Goal: Task Accomplishment & Management: Complete application form

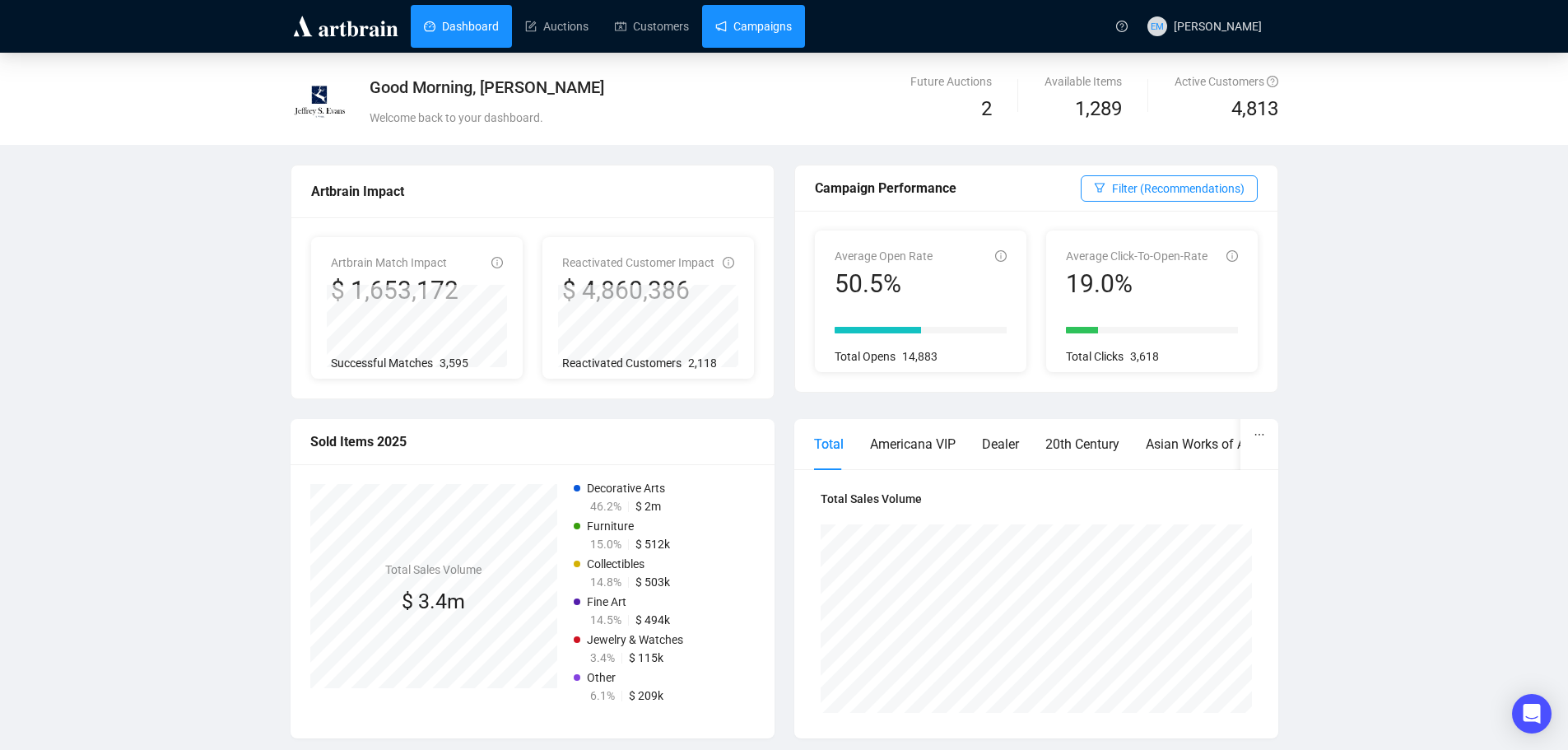
click at [788, 23] on link "Campaigns" at bounding box center [753, 26] width 76 height 43
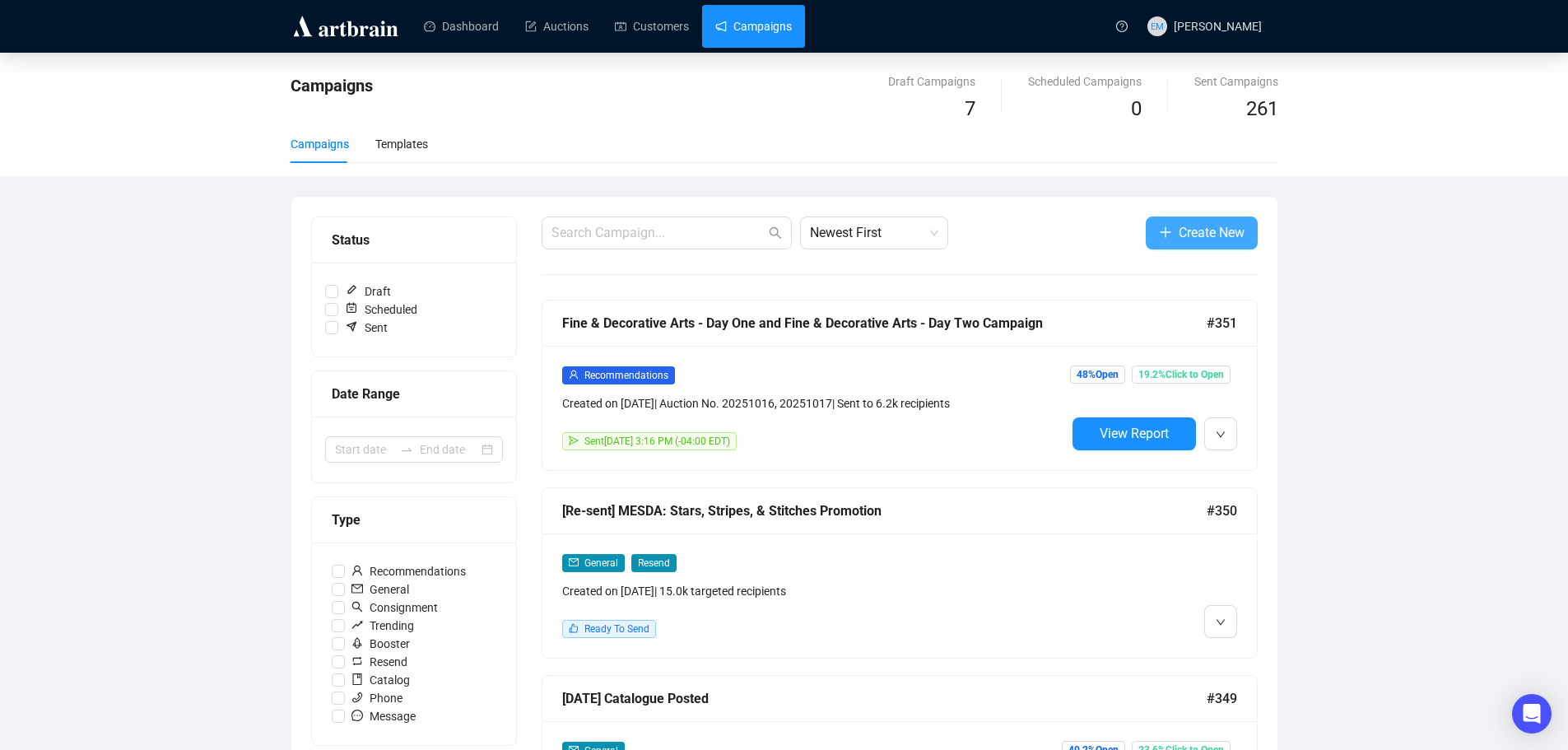
click at [1217, 235] on span "Create New" at bounding box center [1212, 232] width 66 height 20
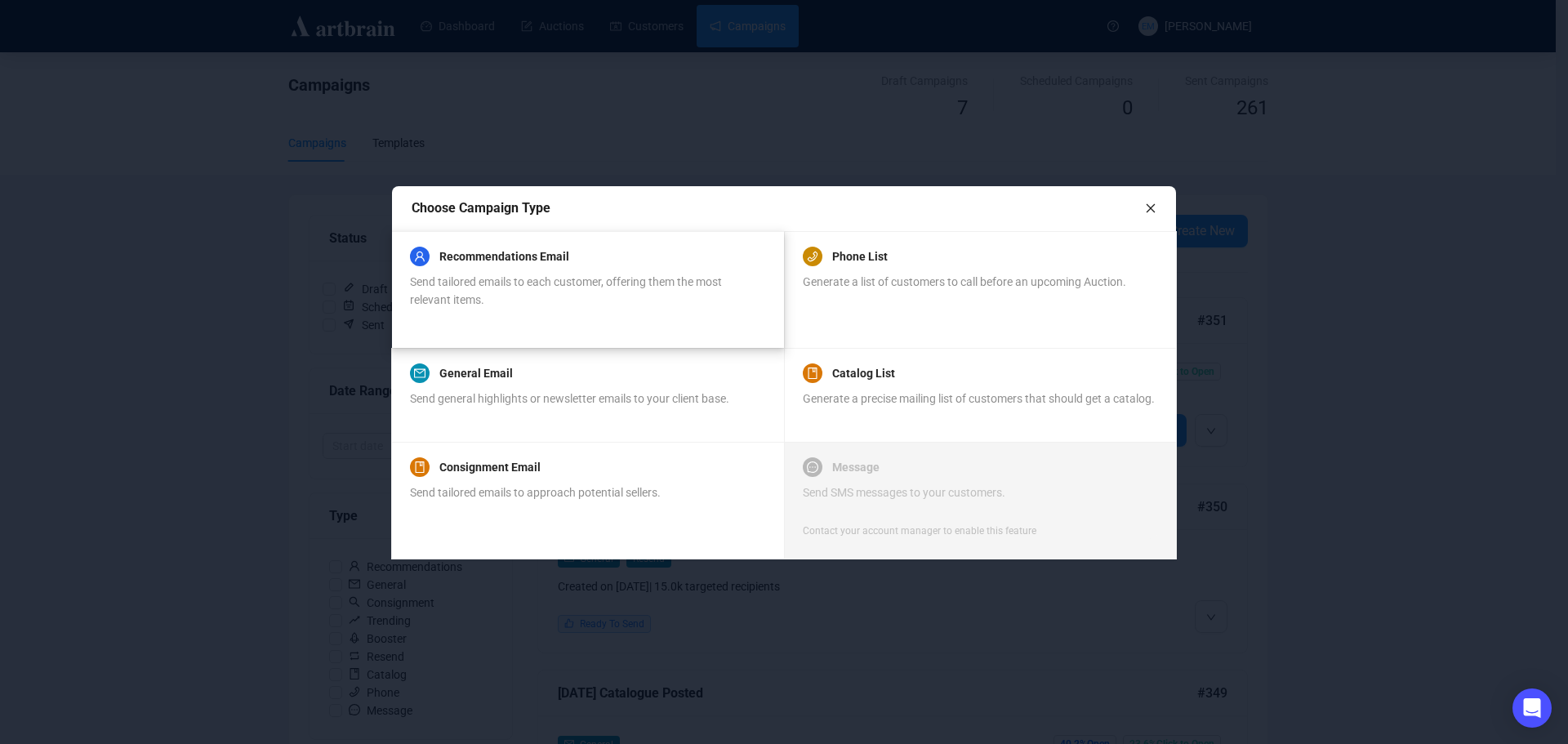
click at [596, 307] on div "Send tailored emails to each customer, offering them the most relevant items." at bounding box center [587, 290] width 354 height 36
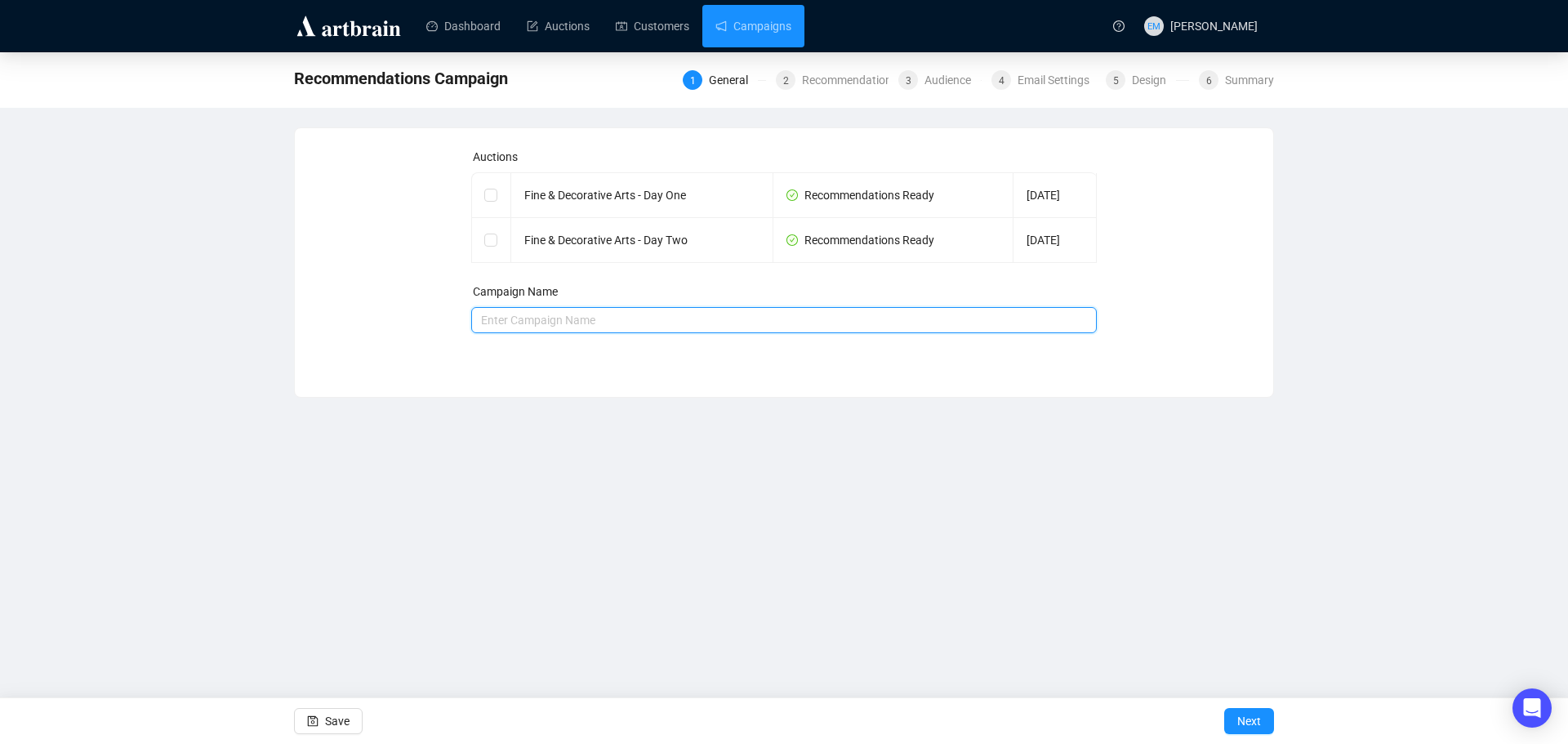
click at [640, 324] on input "text" at bounding box center [784, 320] width 626 height 26
type input "[DATE] Reminder to Bid"
click at [1242, 709] on span "Next" at bounding box center [1248, 721] width 24 height 46
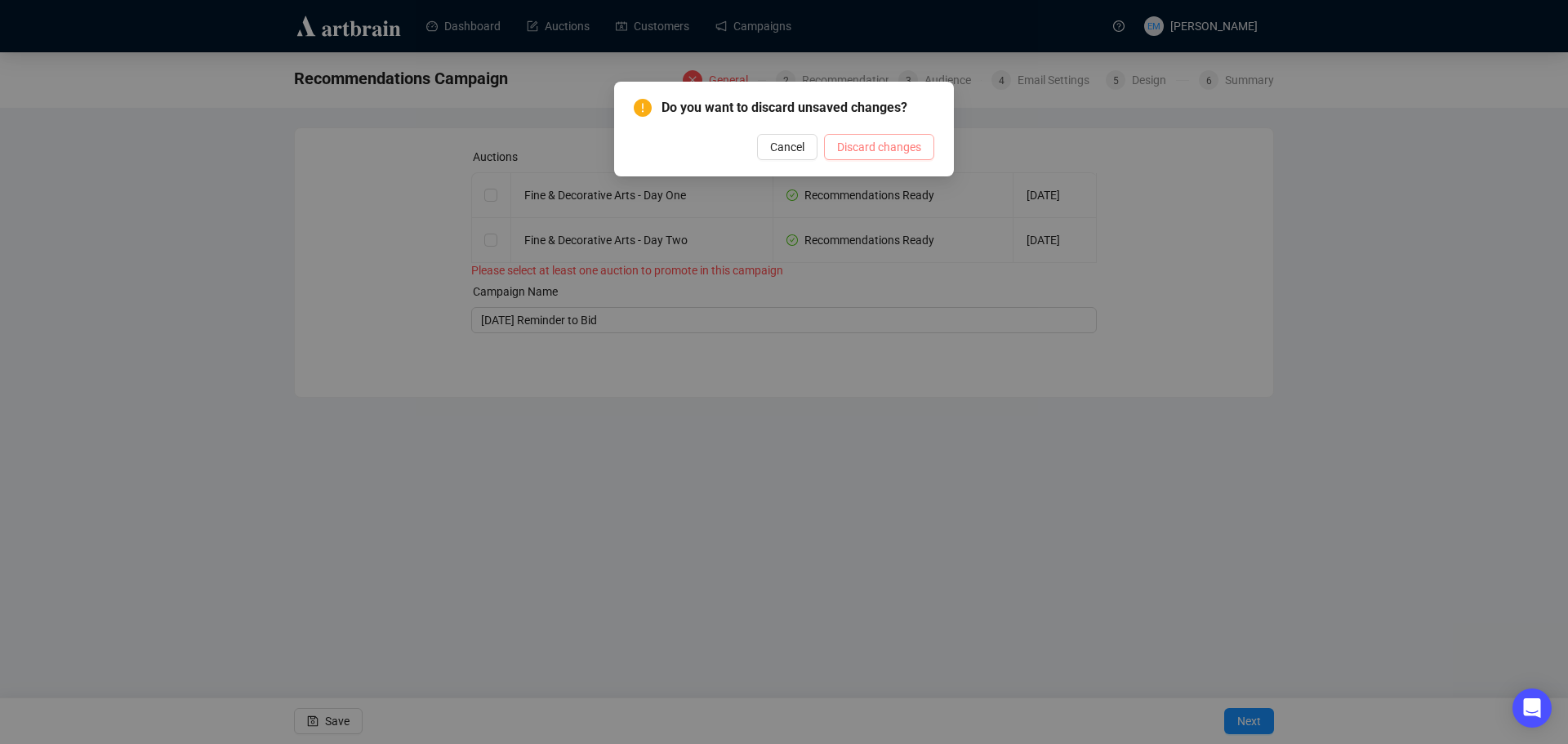
click at [855, 151] on span "Discard changes" at bounding box center [880, 147] width 84 height 18
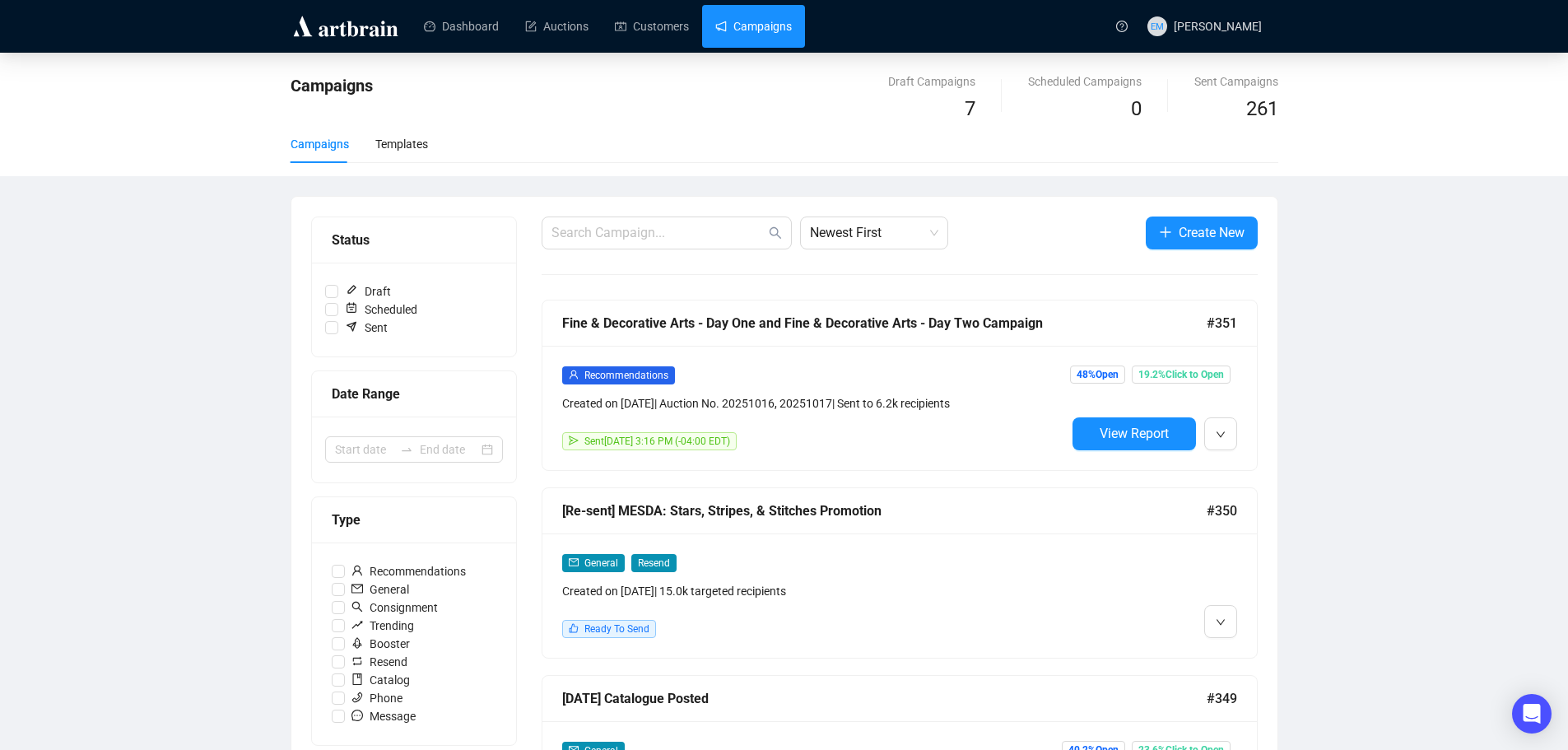
click at [1191, 218] on button "Create New" at bounding box center [1202, 233] width 112 height 33
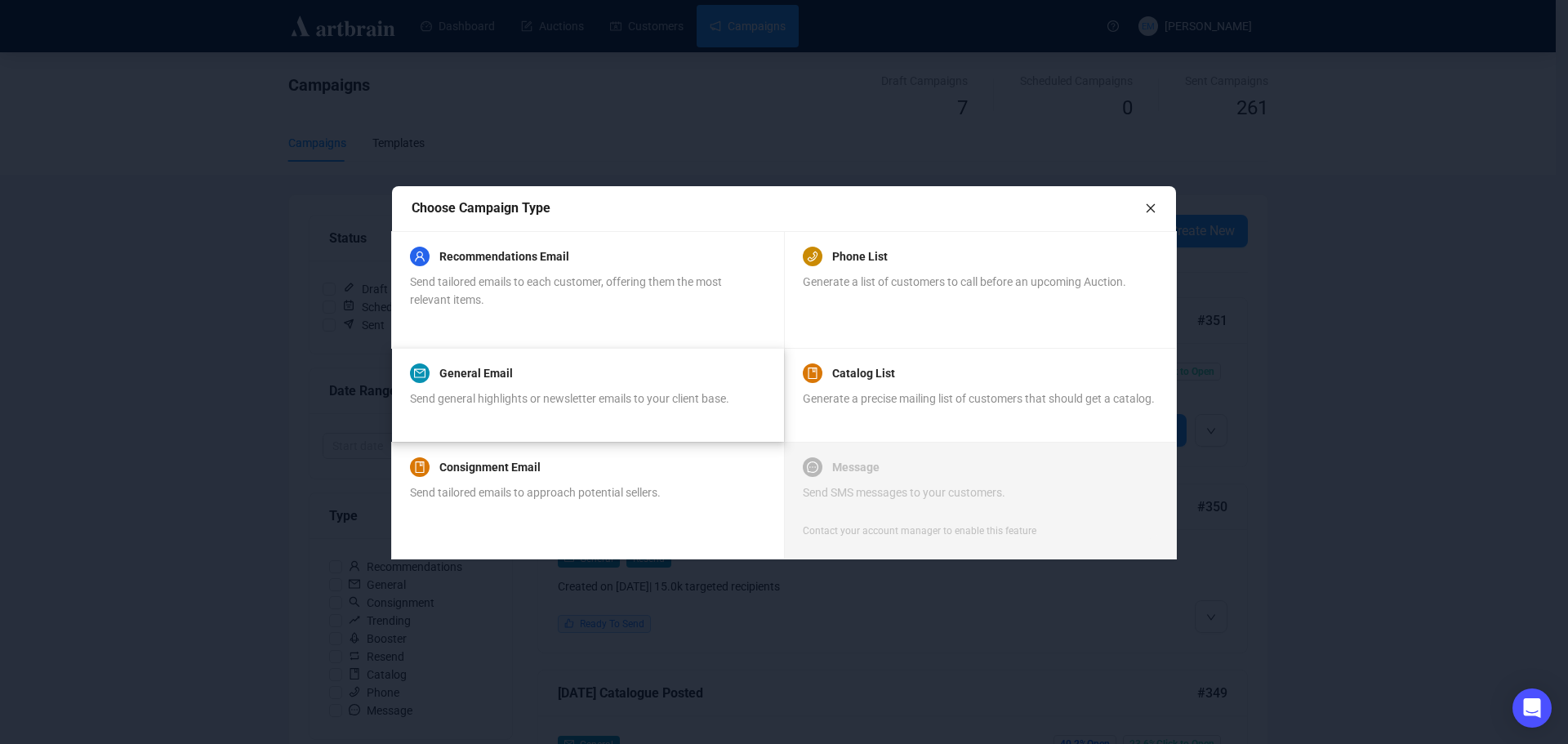
click at [579, 378] on div "General Email" at bounding box center [569, 372] width 320 height 19
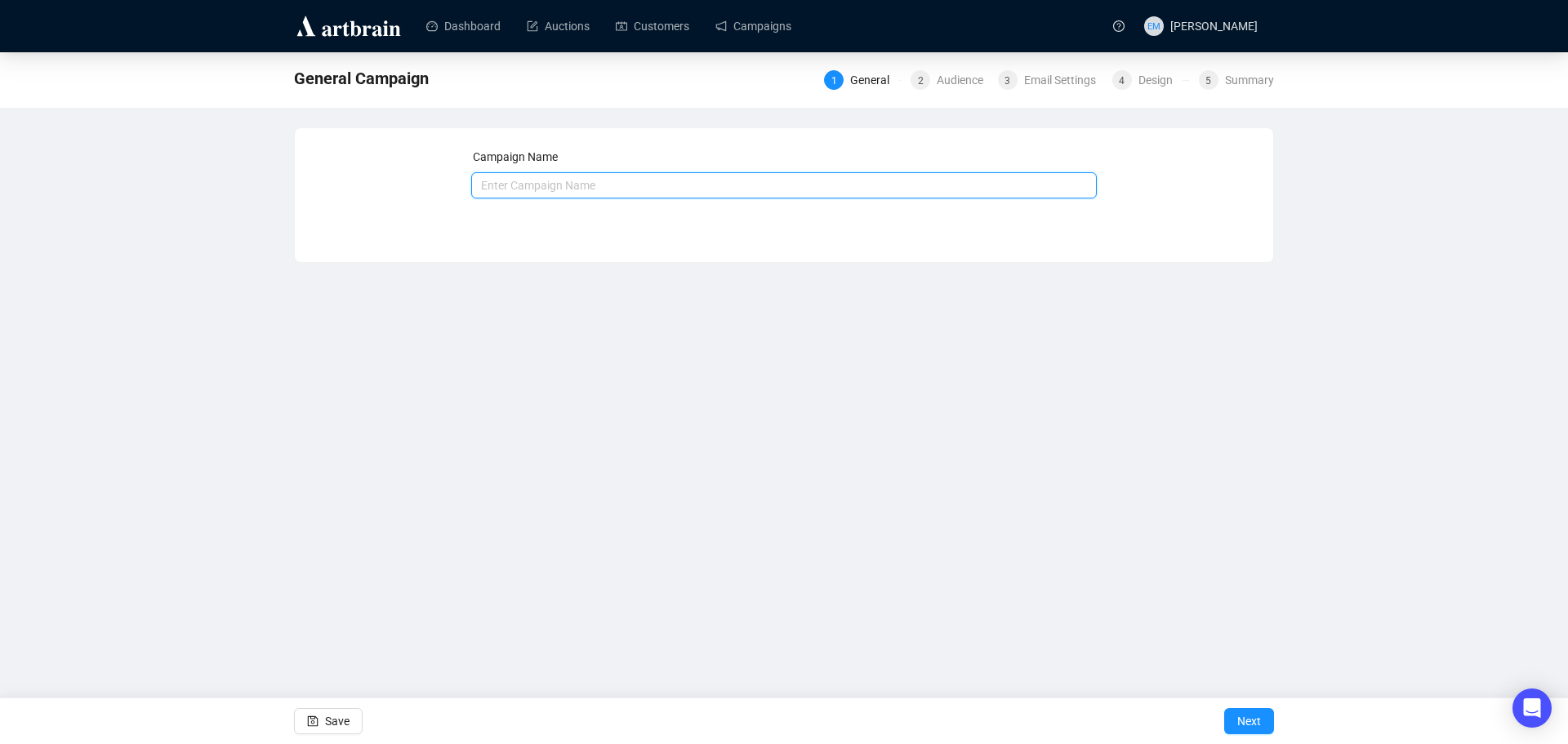
click at [824, 188] on input "text" at bounding box center [784, 184] width 626 height 26
type input "[DATE] Reminder to Bid"
click at [1260, 725] on span "Next" at bounding box center [1248, 721] width 24 height 46
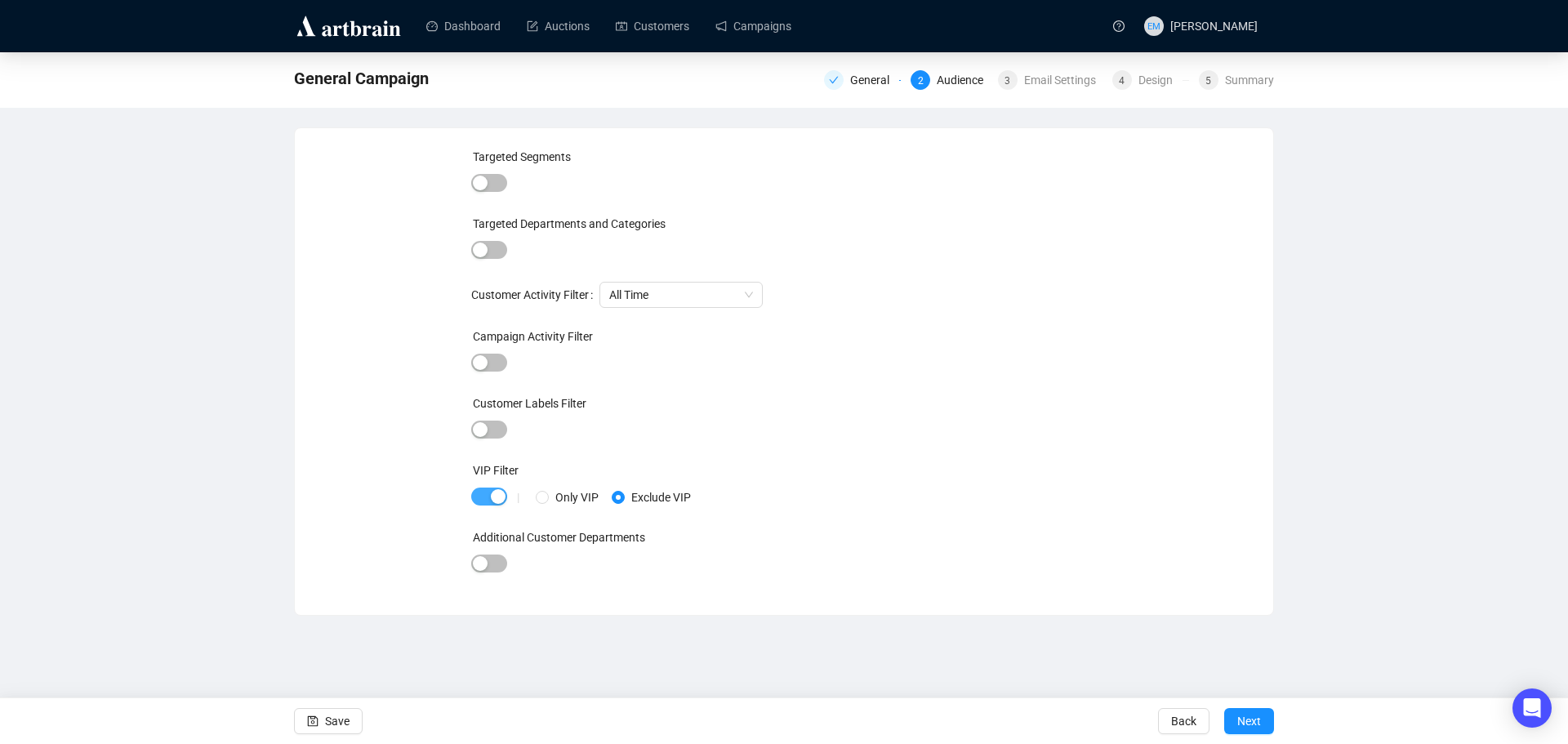
click at [498, 497] on div "button" at bounding box center [497, 495] width 14 height 14
click at [495, 247] on span "button" at bounding box center [489, 250] width 36 height 18
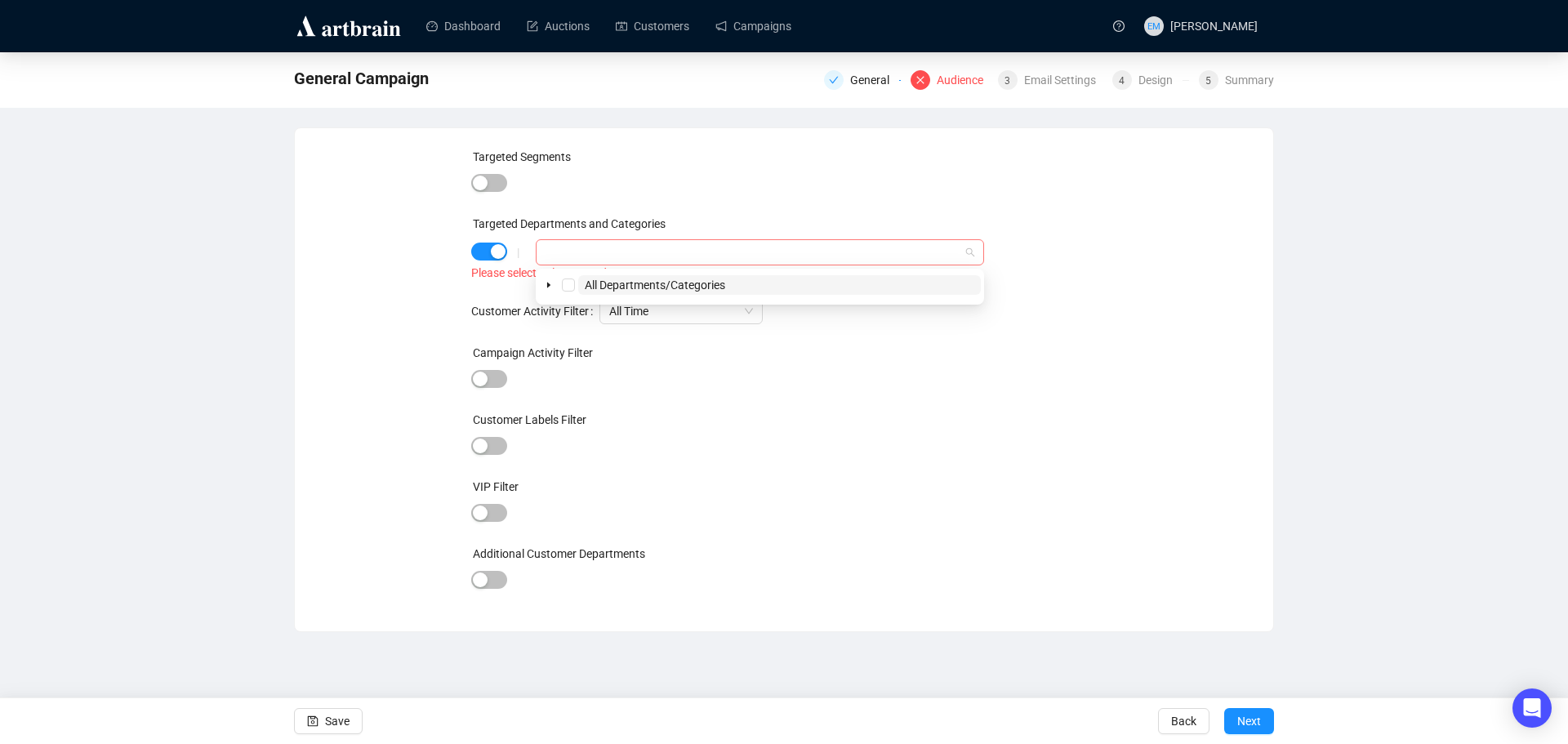
click at [582, 243] on div at bounding box center [751, 252] width 424 height 23
click at [493, 249] on div "button" at bounding box center [497, 251] width 14 height 14
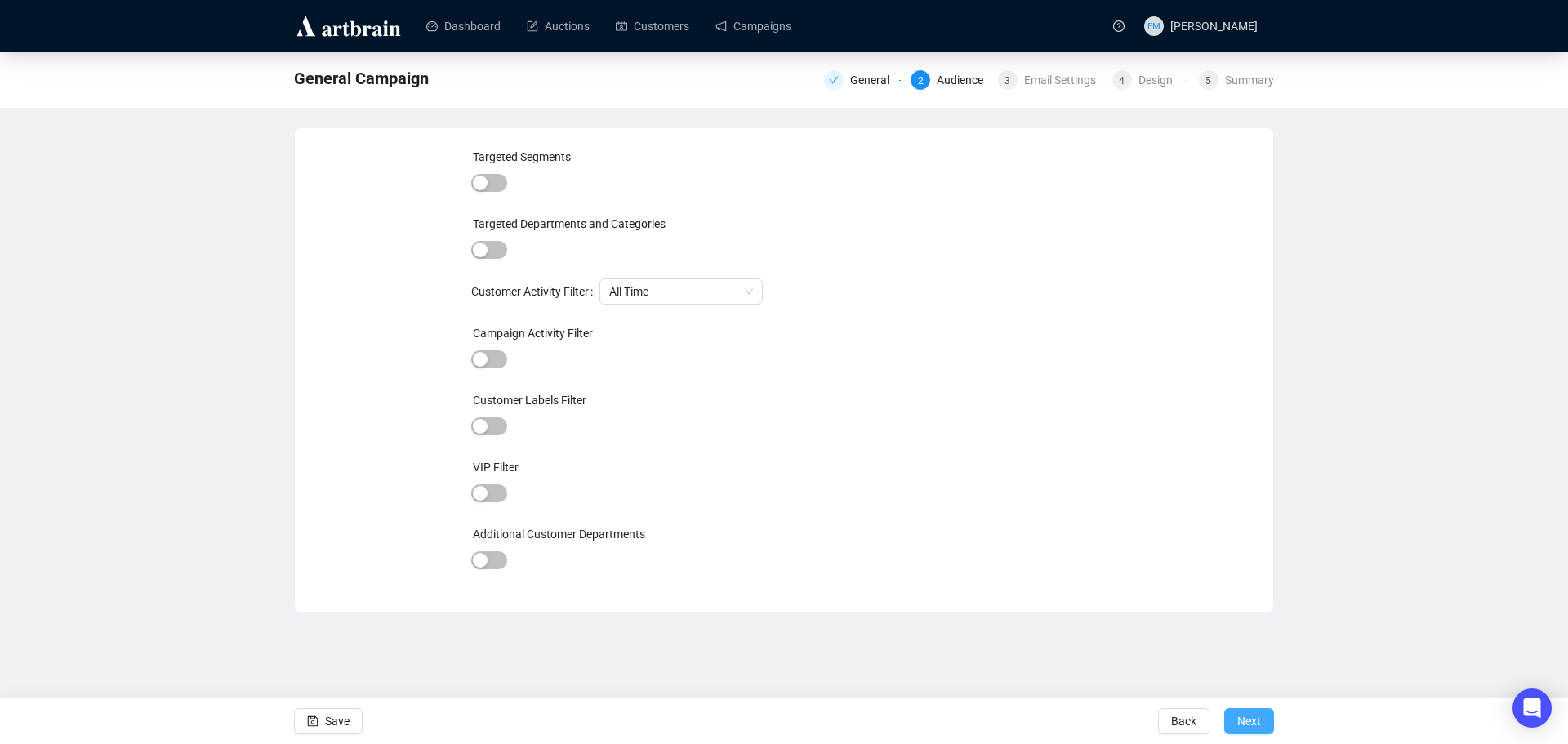
click at [1260, 729] on span "Next" at bounding box center [1248, 721] width 24 height 46
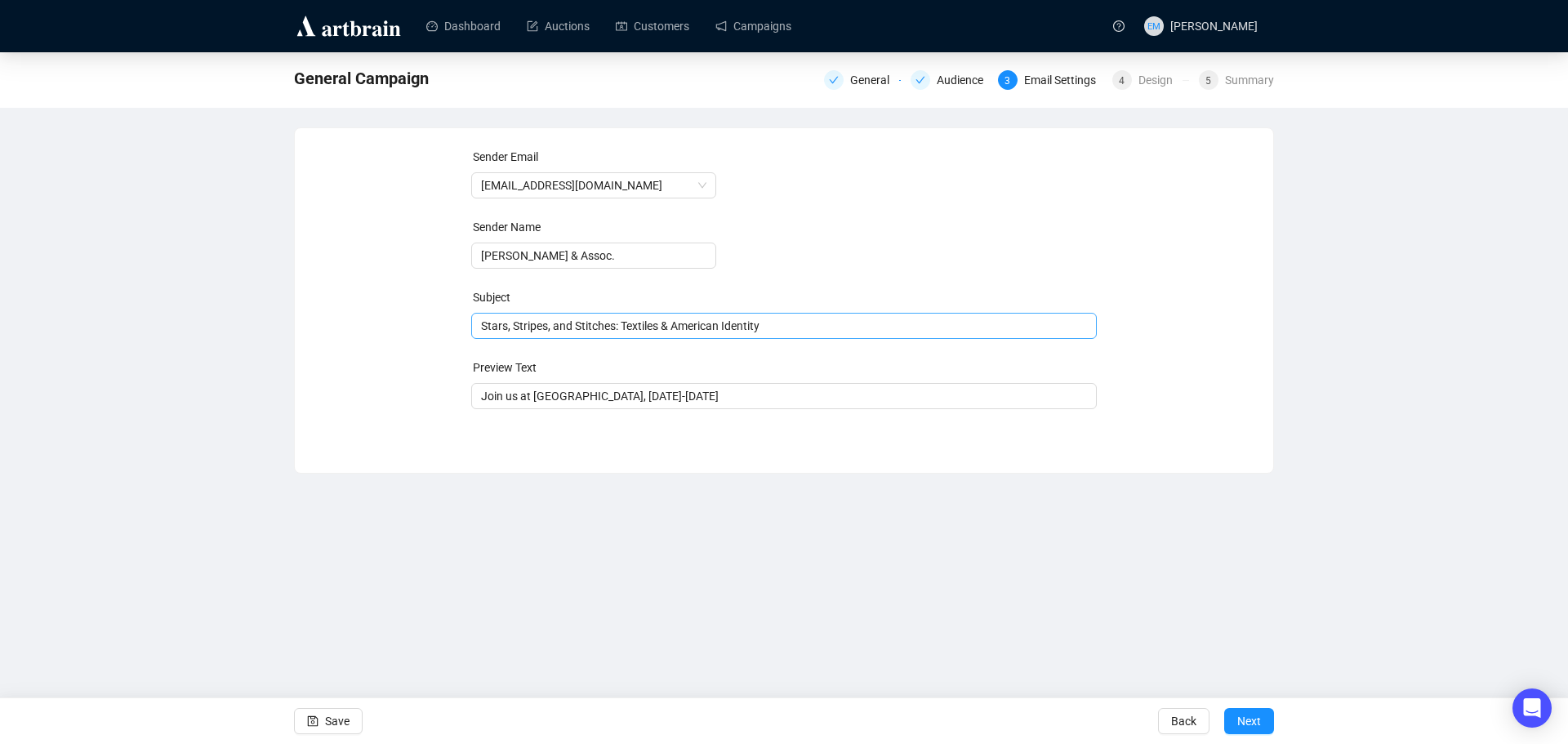
click at [833, 327] on span "Stars, Stripes, and Stitches: Textiles & American Identity" at bounding box center [784, 326] width 626 height 13
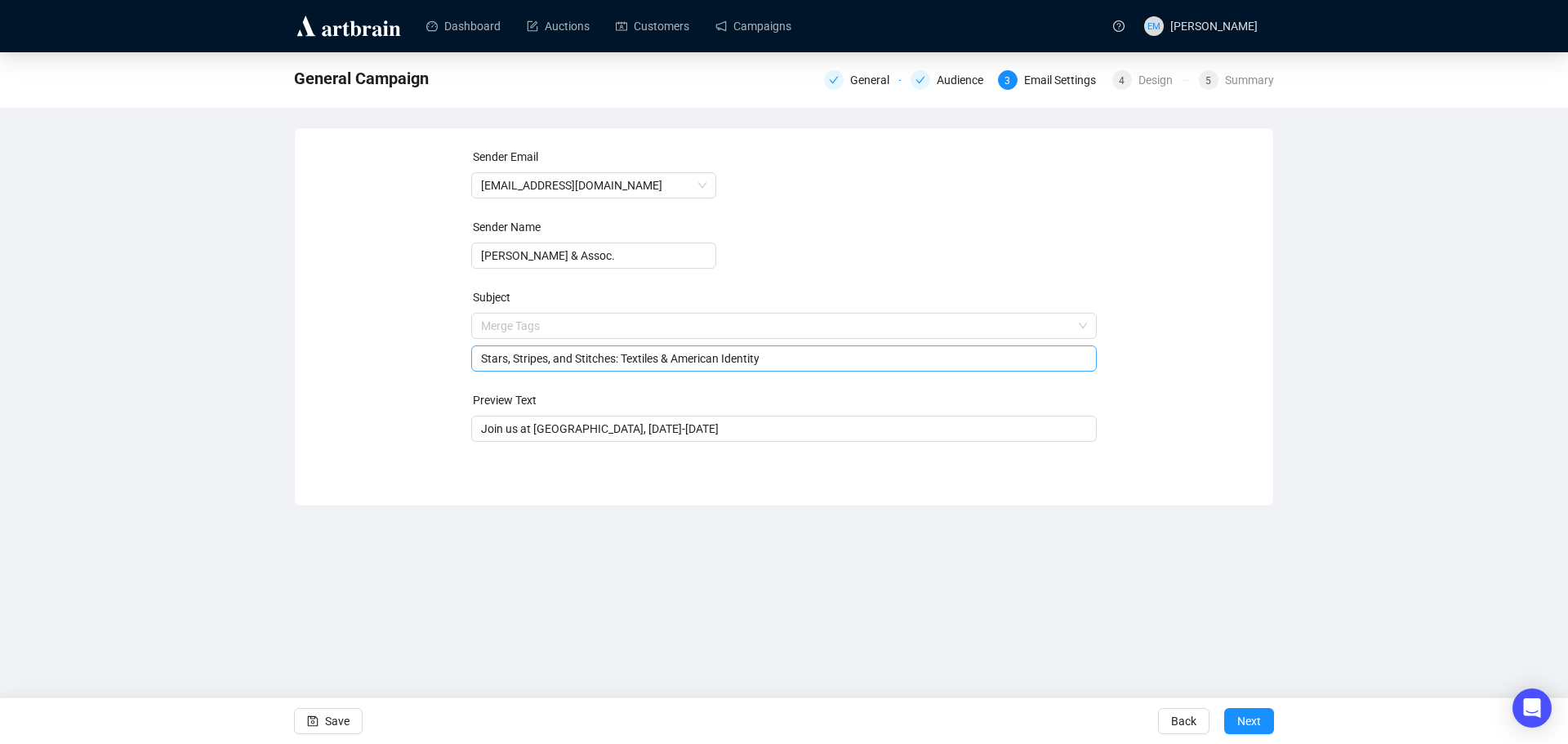
click at [833, 327] on input "search" at bounding box center [777, 326] width 592 height 25
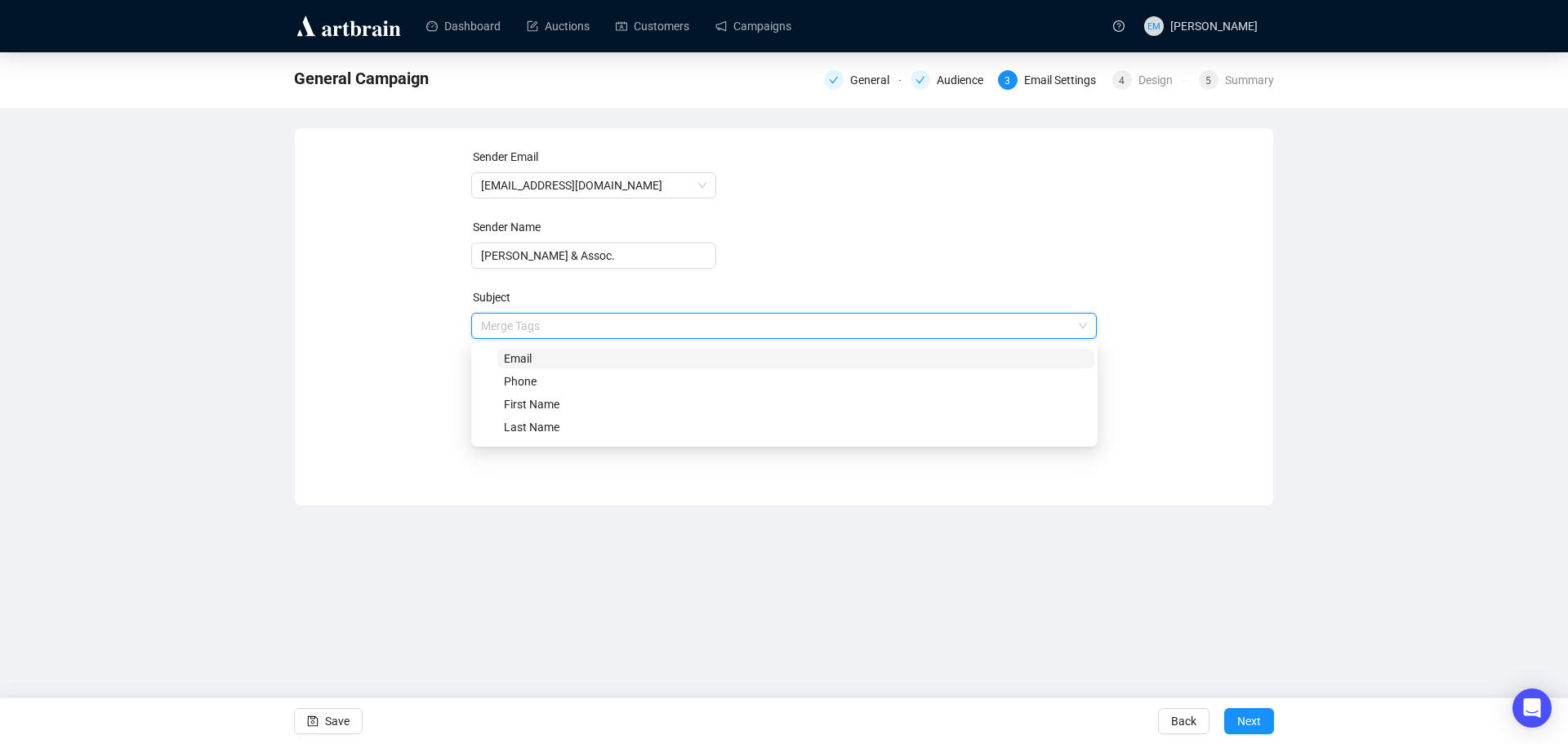
click at [879, 319] on input "search" at bounding box center [777, 326] width 592 height 25
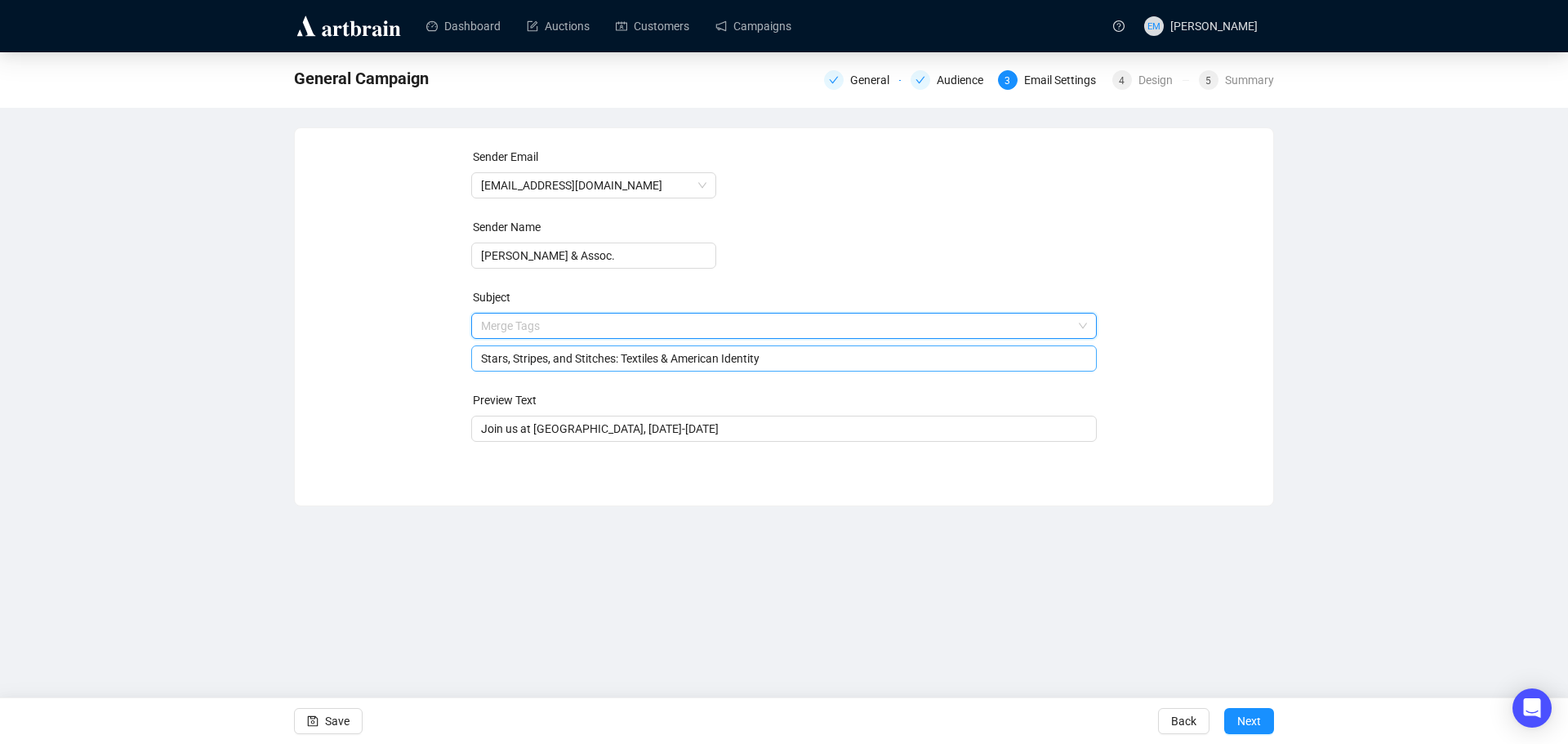
click at [877, 362] on input "Stars, Stripes, and Stitches: Textiles & American Identity" at bounding box center [784, 358] width 607 height 18
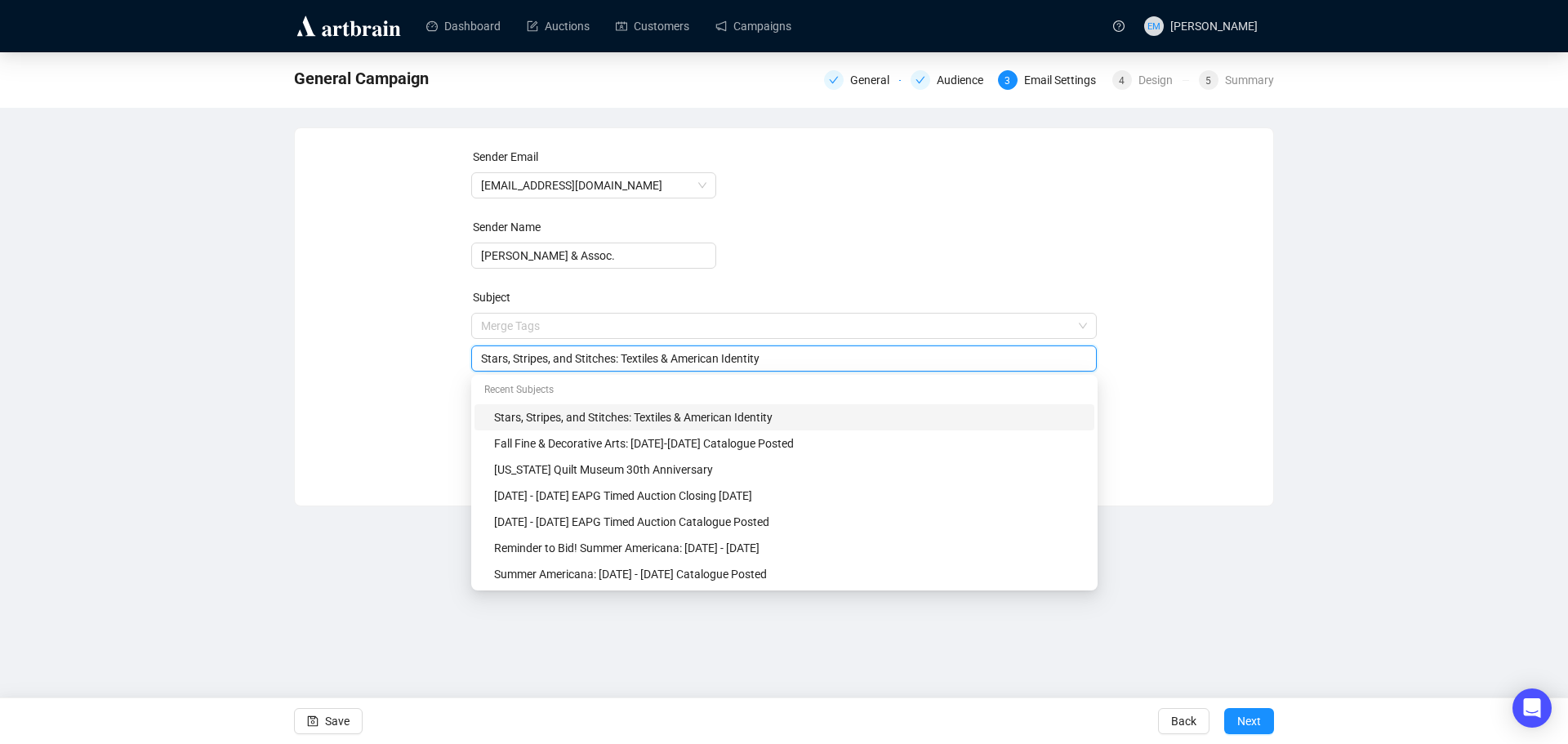
drag, startPoint x: 871, startPoint y: 362, endPoint x: 438, endPoint y: 376, distance: 433.2
click at [442, 373] on div "Sender Email [EMAIL_ADDRESS][DOMAIN_NAME] Sender Name [PERSON_NAME] & Assoc. Su…" at bounding box center [784, 304] width 939 height 314
click at [728, 359] on input "Reminder to Bid! Fall Fine & Decorative Arts: [DATE]-[DATE]" at bounding box center [784, 358] width 607 height 18
drag, startPoint x: 816, startPoint y: 362, endPoint x: 284, endPoint y: 369, distance: 532.0
click at [284, 369] on div "General Campaign General Audience 3 Email Settings 4 Design 5 Summary Sender Em…" at bounding box center [784, 278] width 1568 height 454
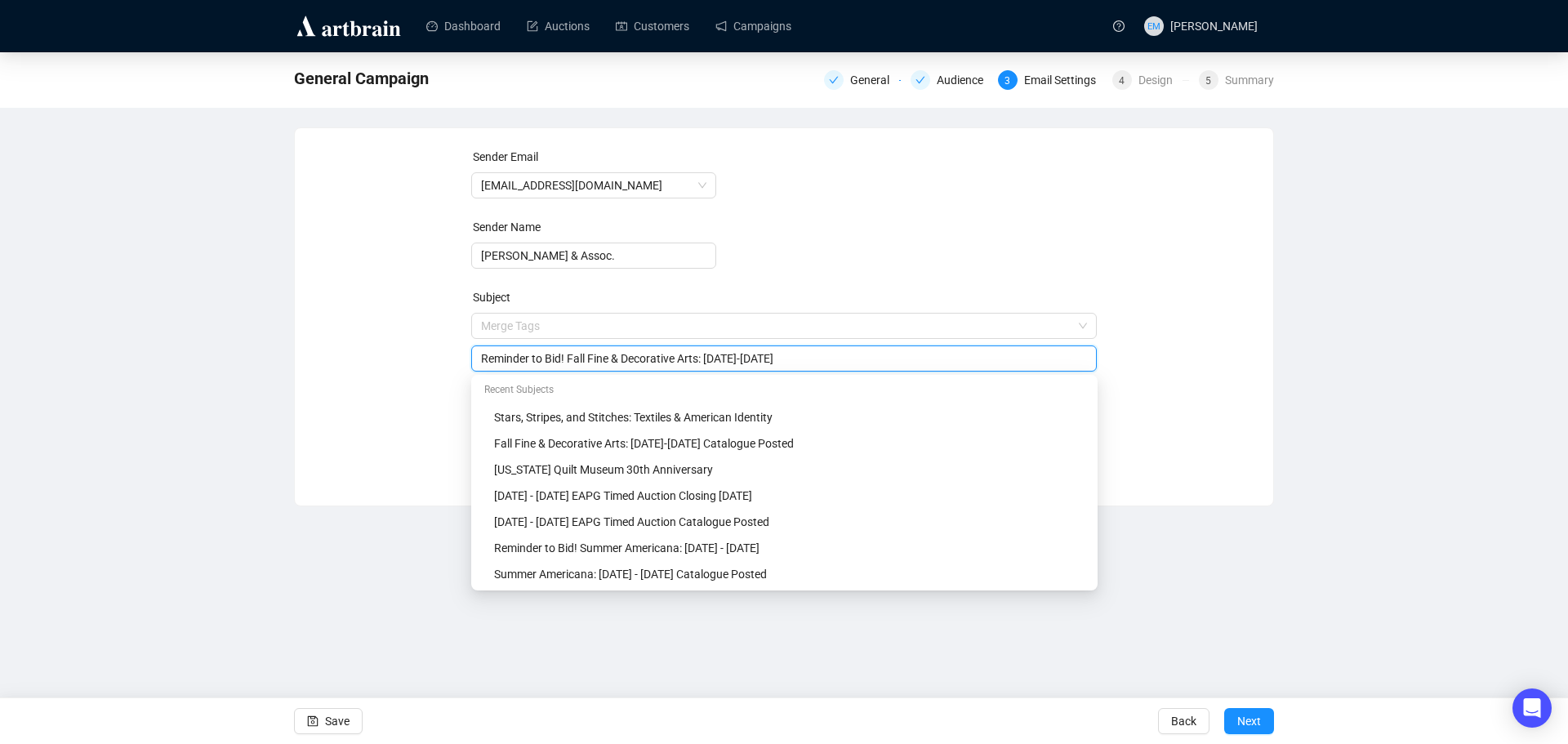
type input "Reminder to Bid! Fall Fine & Decorative Arts: [DATE]-[DATE]"
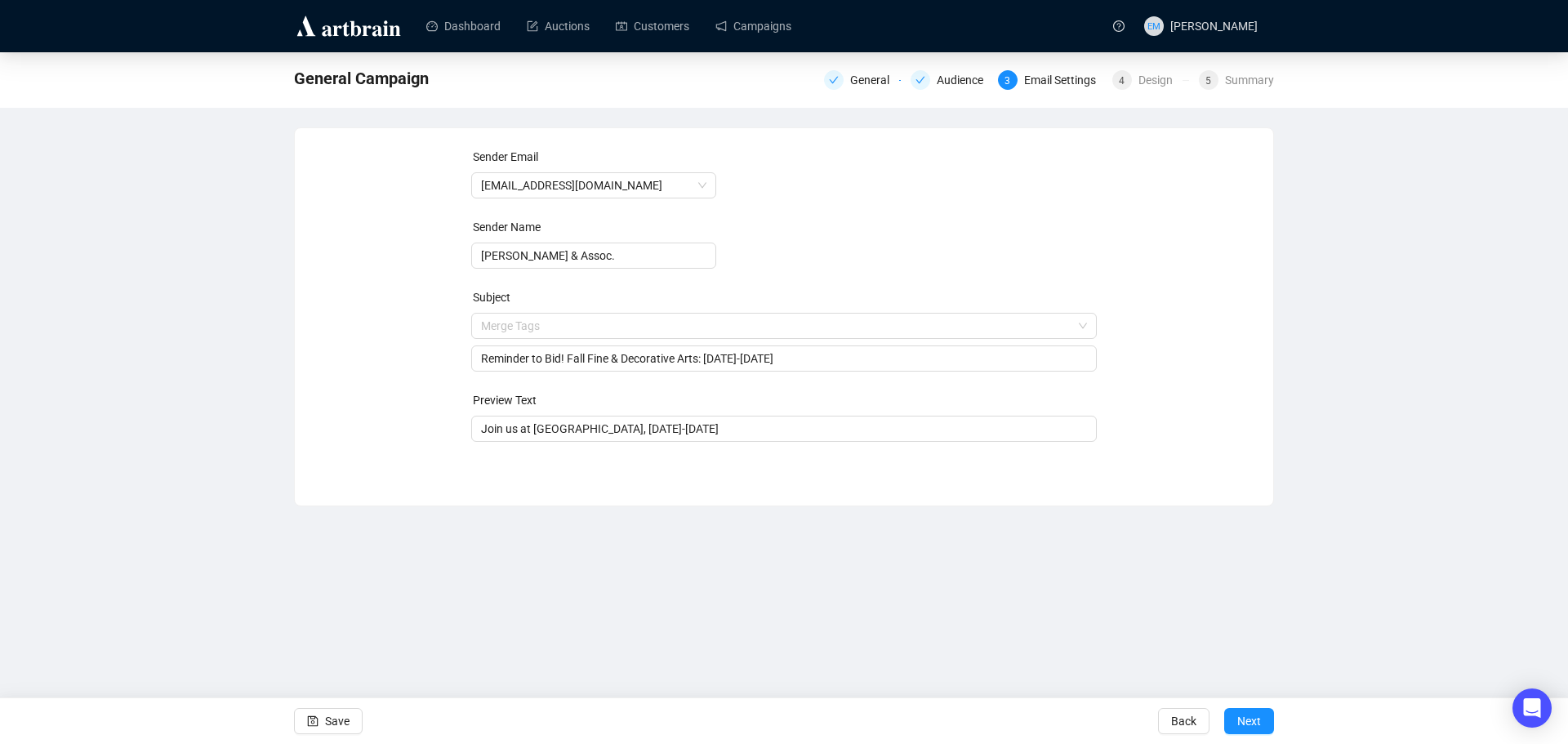
click at [283, 370] on div "General Campaign General Audience 3 Email Settings 4 Design 5 Summary Sender Em…" at bounding box center [784, 278] width 1568 height 454
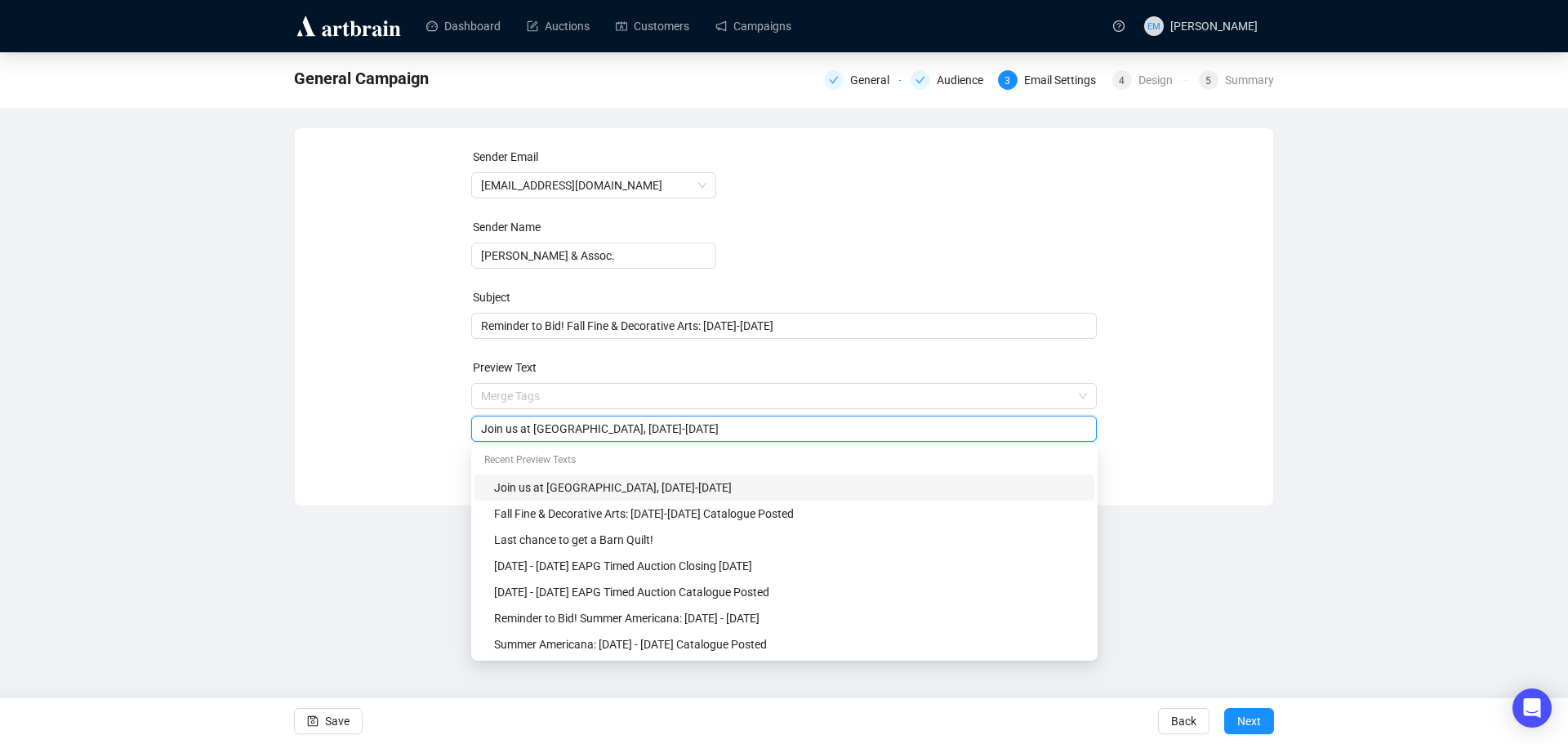
drag, startPoint x: 591, startPoint y: 428, endPoint x: 409, endPoint y: 429, distance: 182.0
click at [411, 429] on div "Sender Email [EMAIL_ADDRESS][DOMAIN_NAME] Sender Name [PERSON_NAME] & Assoc. Su…" at bounding box center [784, 304] width 939 height 314
paste input "Reminder to Bid! Fall Fine & Decorative Arts: [DATE]-[DATE]"
type input "Reminder to Bid! Fall Fine & Decorative Arts: [DATE]-[DATE]"
click at [1258, 725] on span "Next" at bounding box center [1248, 721] width 24 height 46
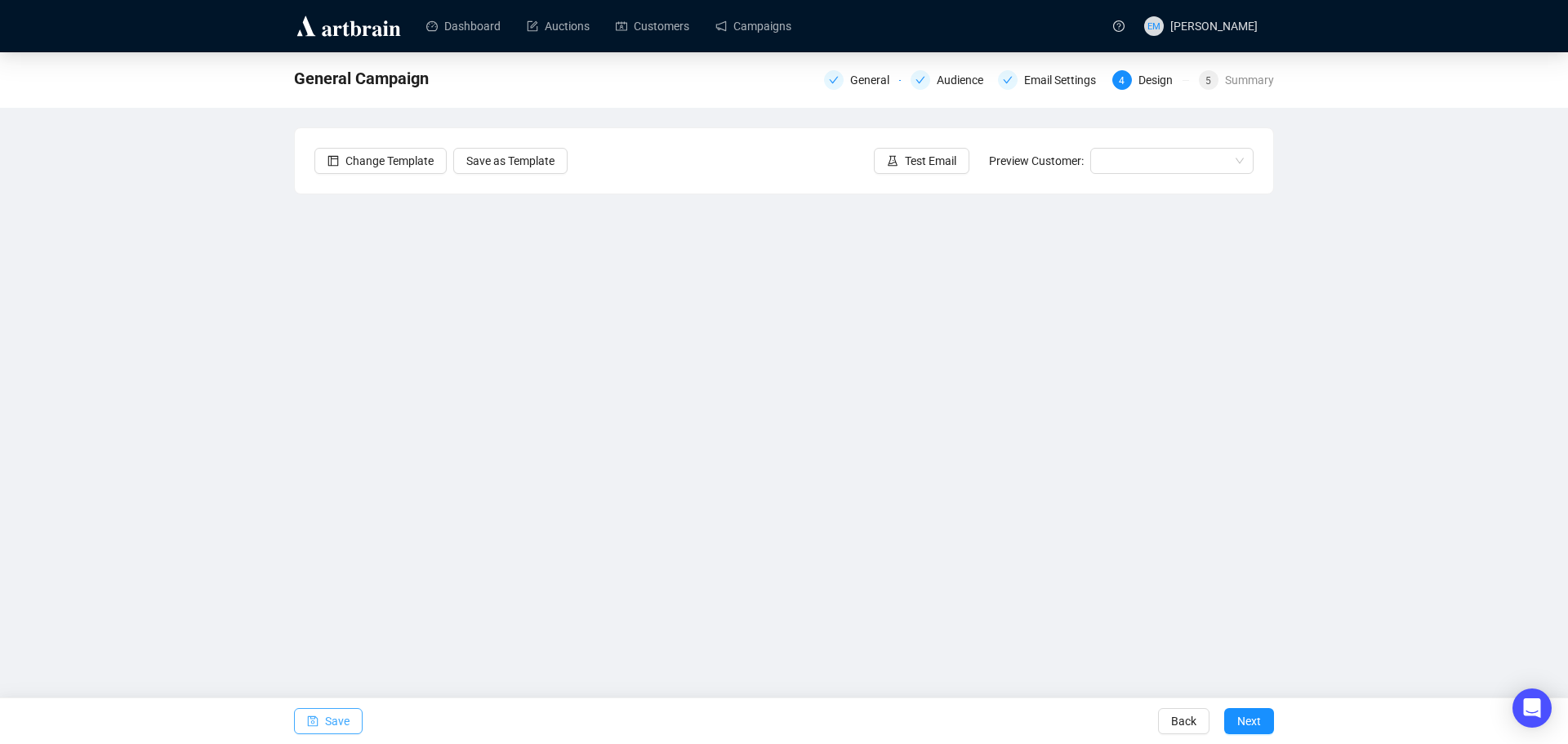
click at [341, 717] on span "Save" at bounding box center [337, 721] width 25 height 46
click at [345, 723] on span "Save" at bounding box center [337, 721] width 25 height 46
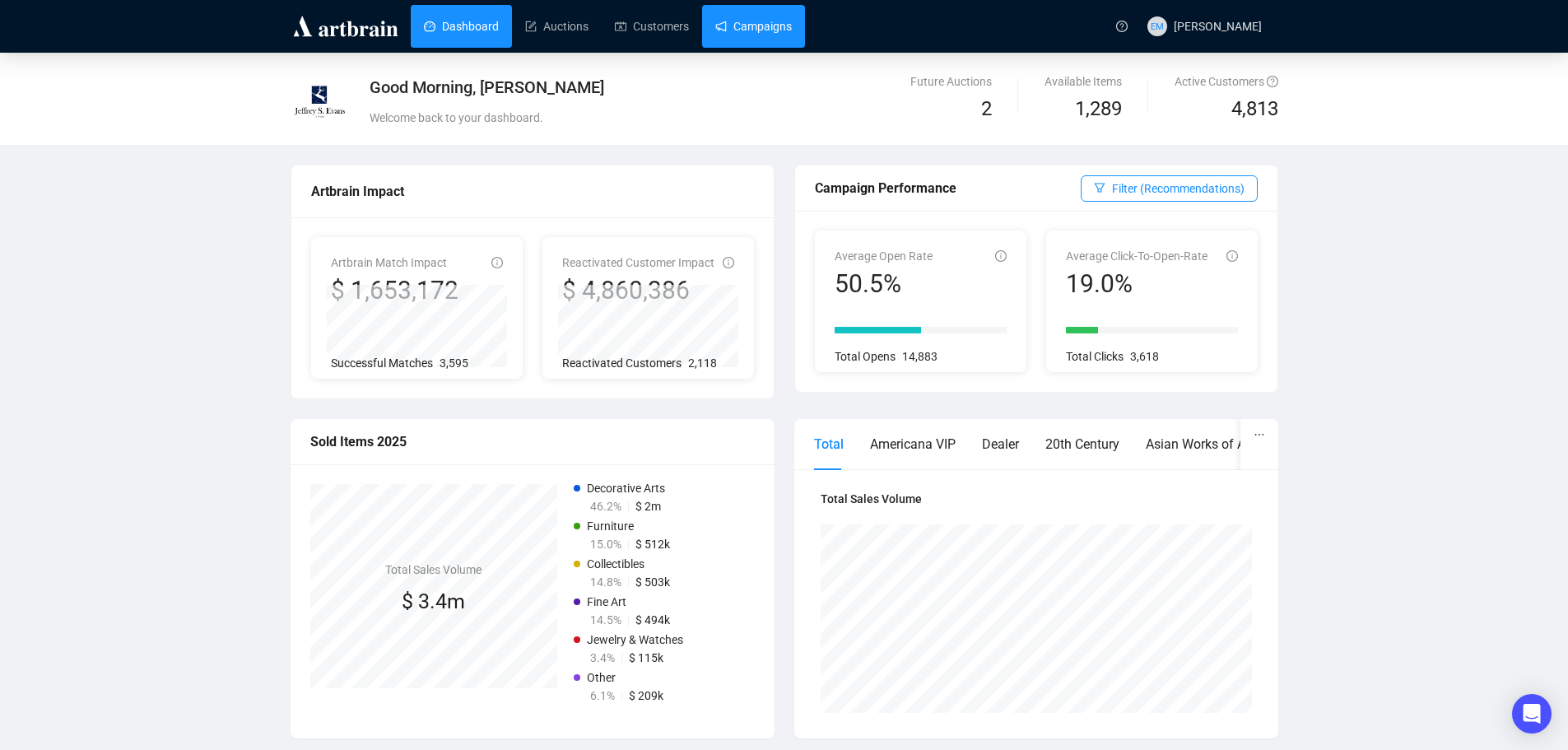
click at [737, 36] on link "Campaigns" at bounding box center [753, 26] width 76 height 43
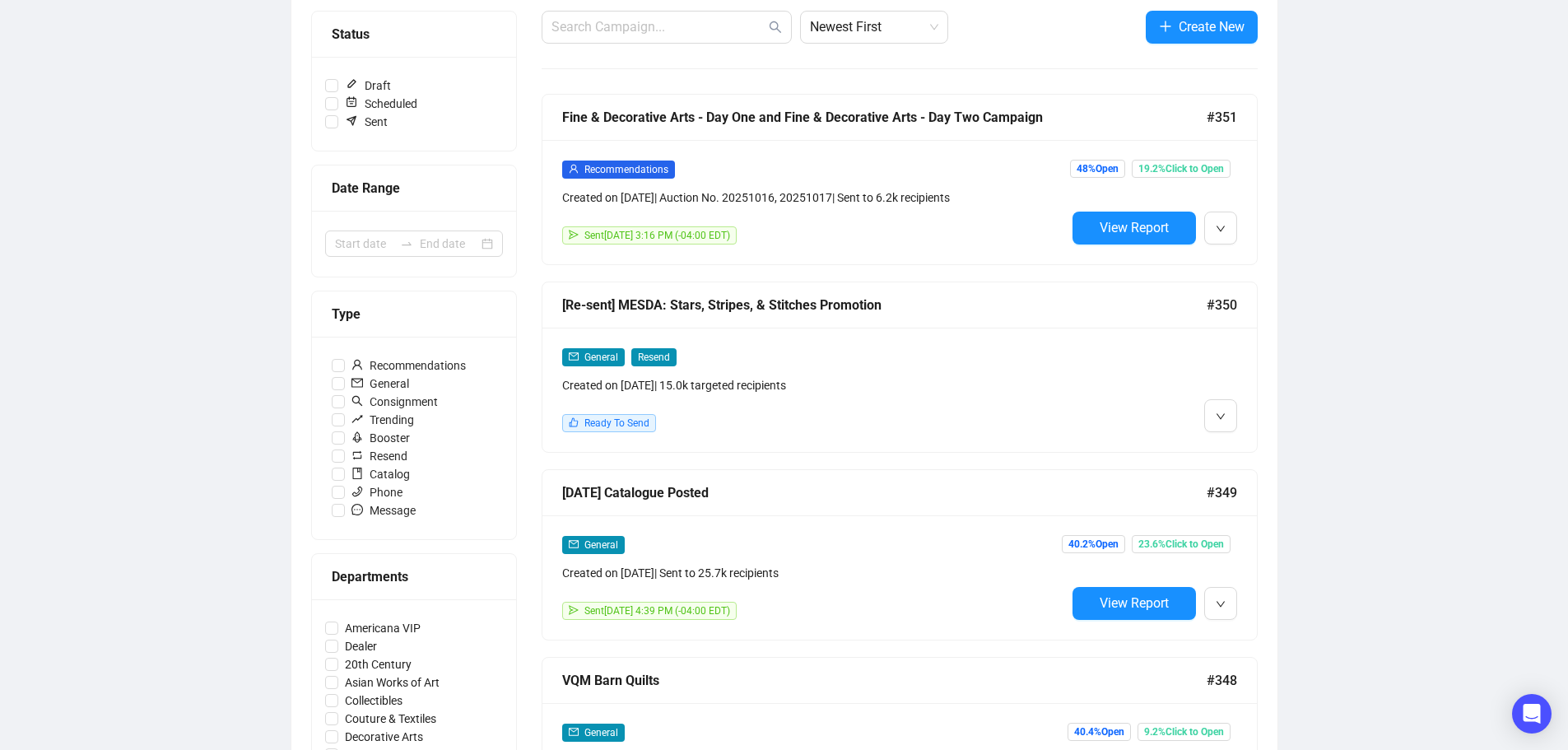
scroll to position [247, 0]
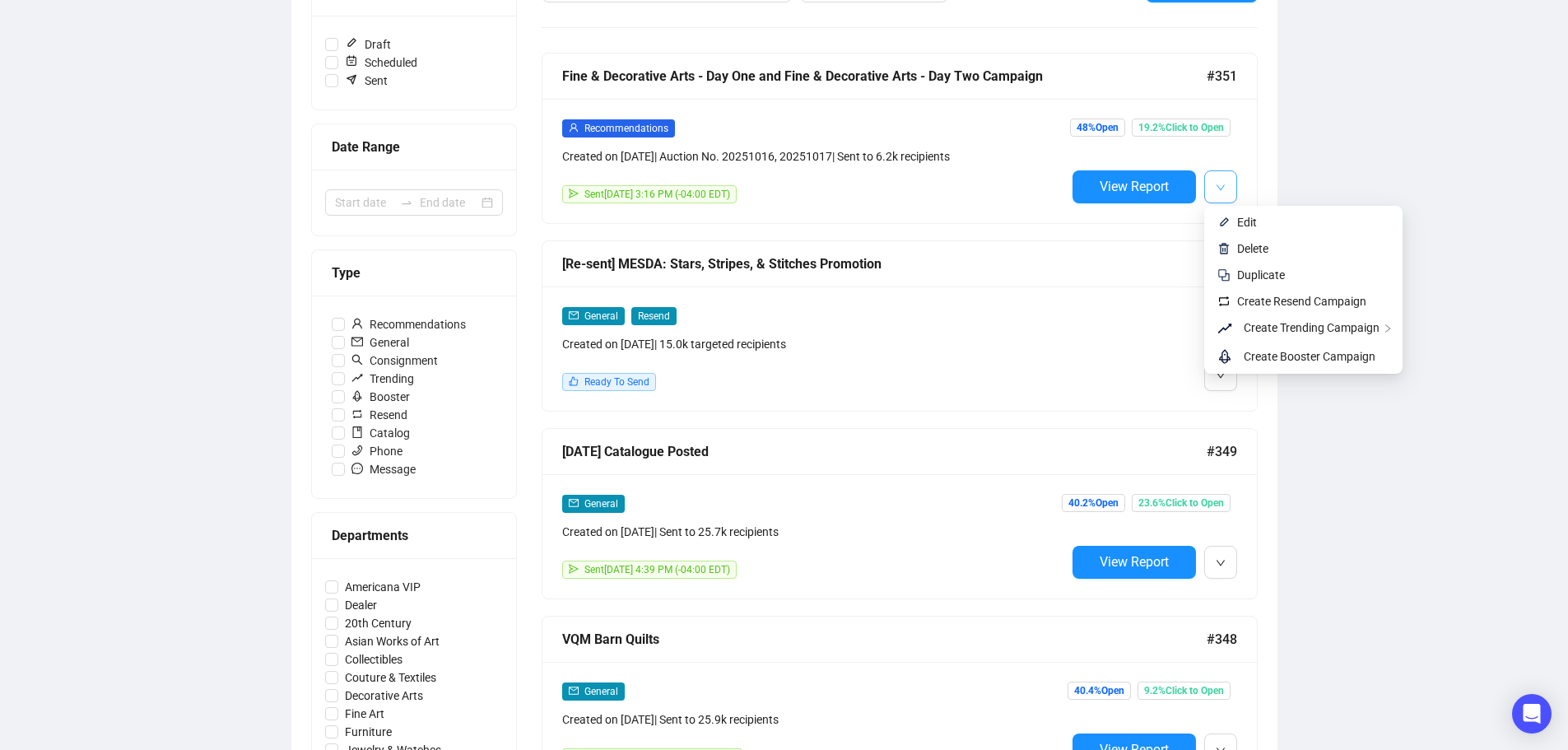
click at [1219, 184] on icon "down" at bounding box center [1221, 188] width 10 height 10
click at [1232, 211] on li "Edit" at bounding box center [1304, 222] width 192 height 26
